Goal: Task Accomplishment & Management: Manage account settings

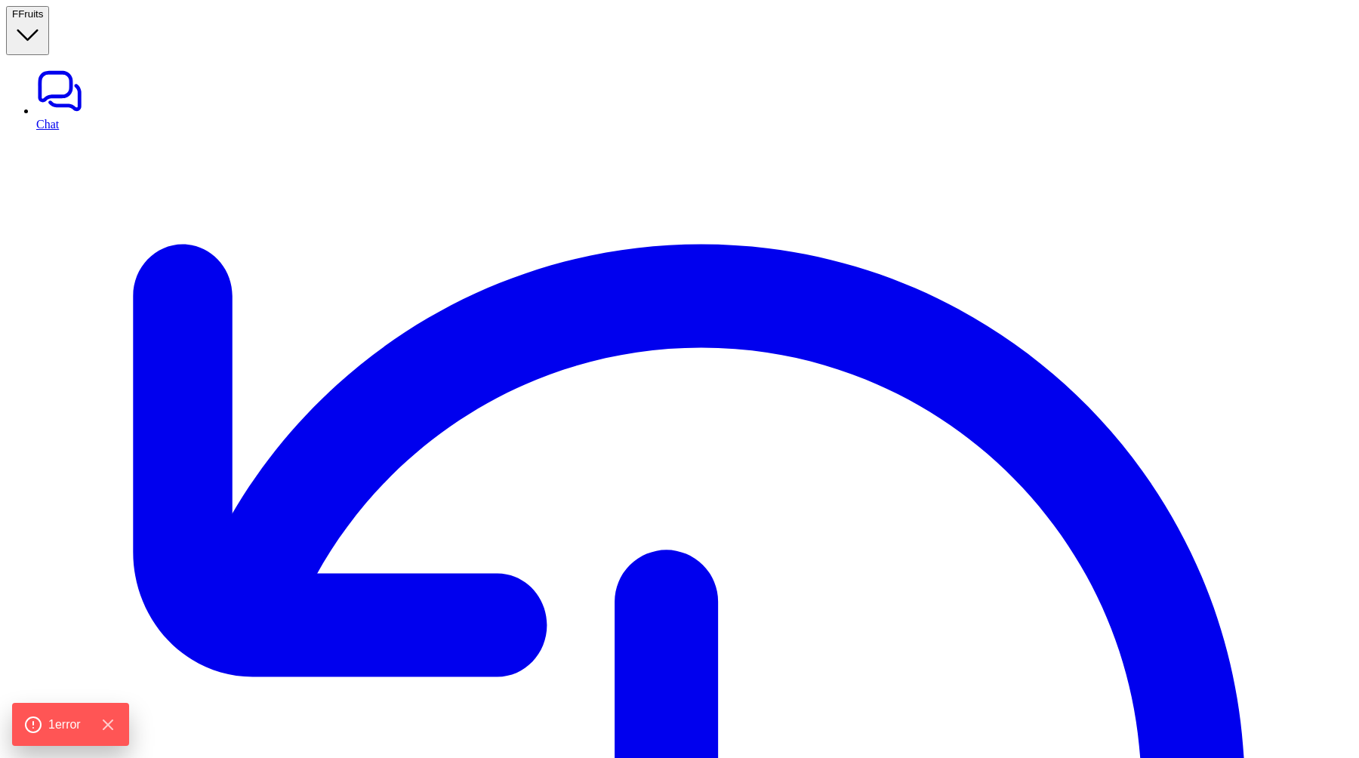
type textarea "**********"
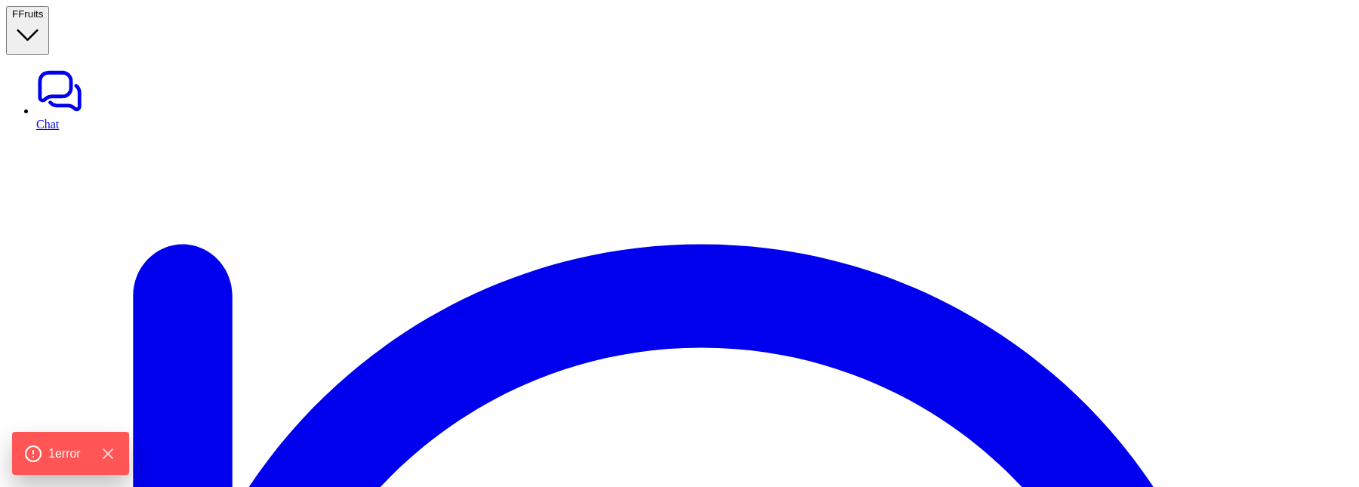
type textarea "**********"
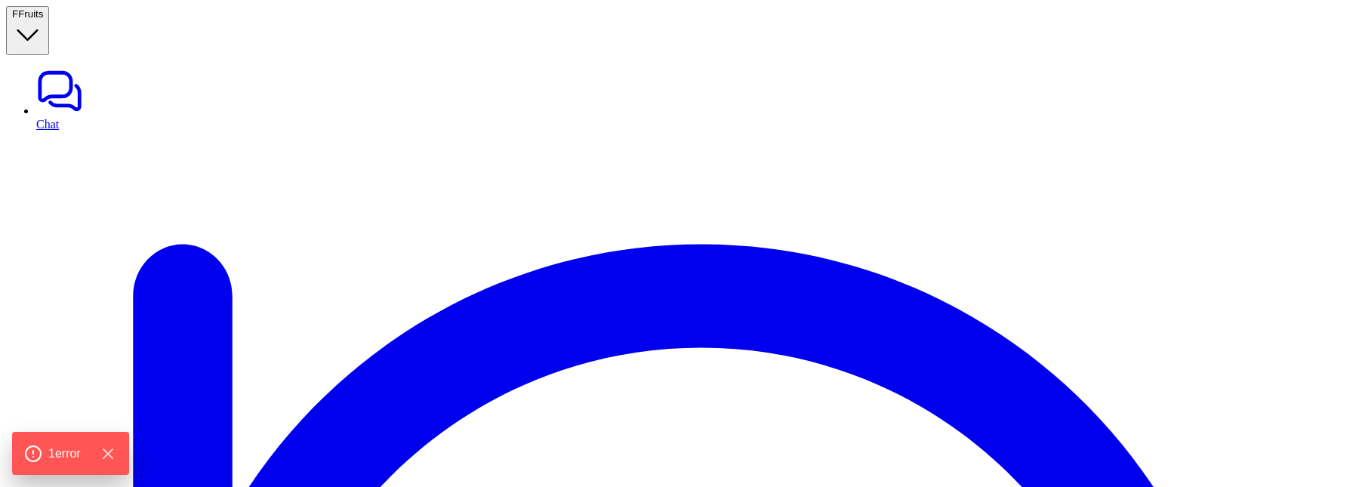
scroll to position [105, 0]
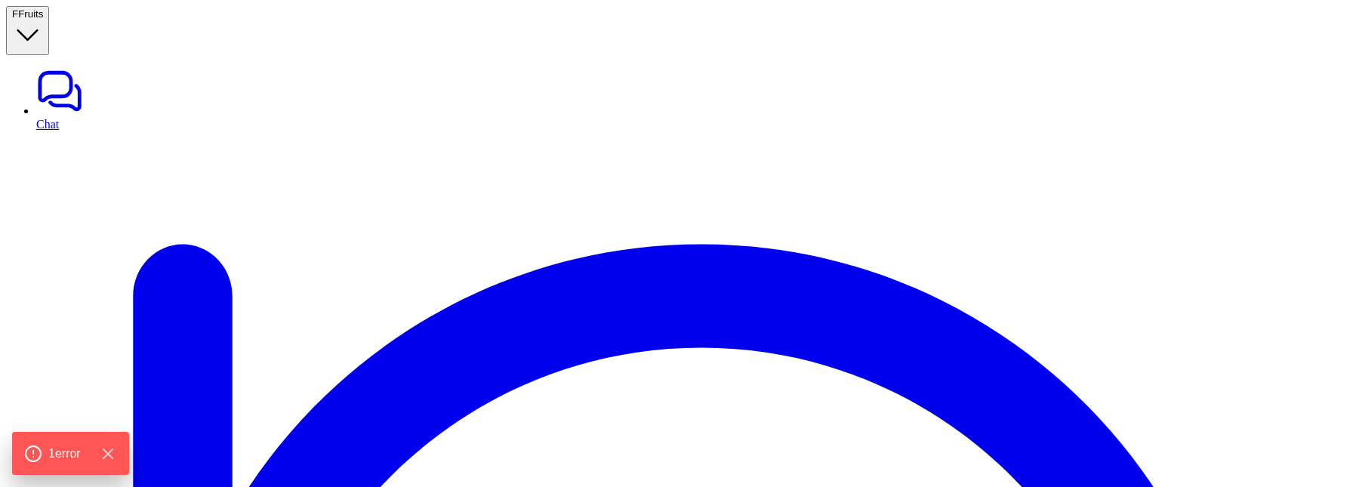
scroll to position [105, 0]
